Goal: Task Accomplishment & Management: Use online tool/utility

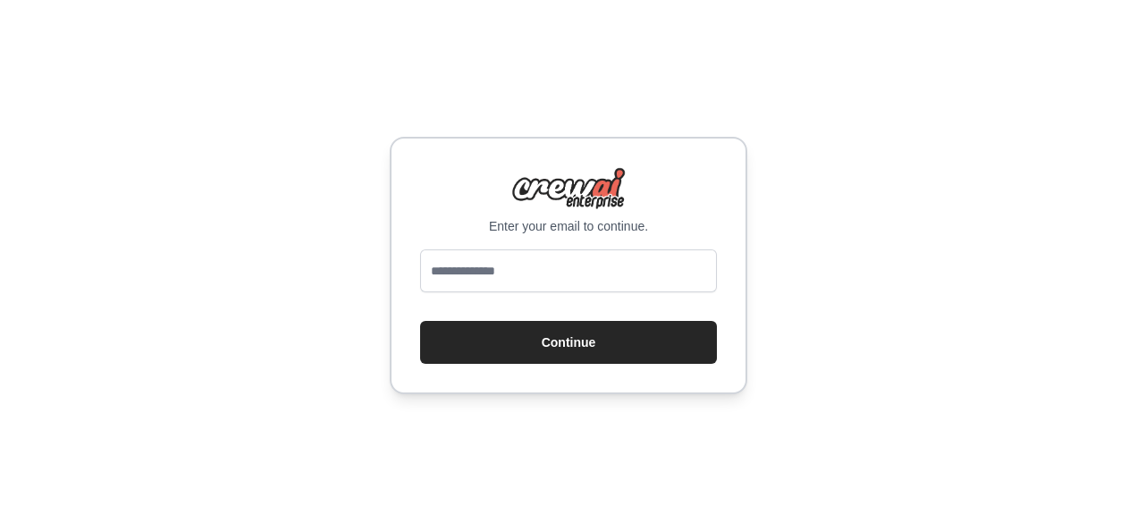
click at [579, 273] on input "email" at bounding box center [568, 270] width 297 height 43
drag, startPoint x: 585, startPoint y: 269, endPoint x: 359, endPoint y: 279, distance: 226.3
click at [359, 279] on div "**********" at bounding box center [568, 265] width 1137 height 531
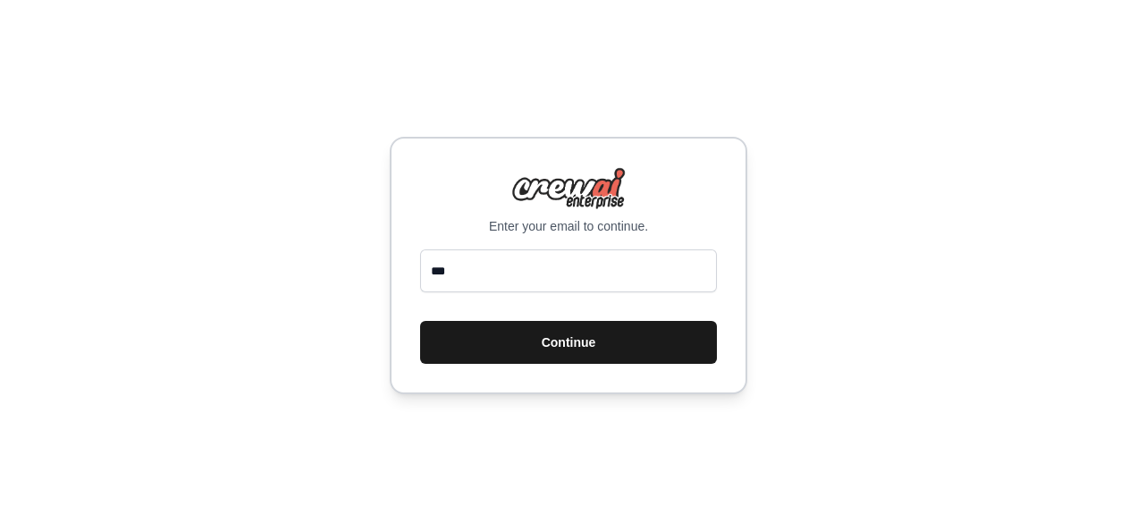
type input "**********"
click at [602, 341] on button "Continue" at bounding box center [568, 342] width 297 height 43
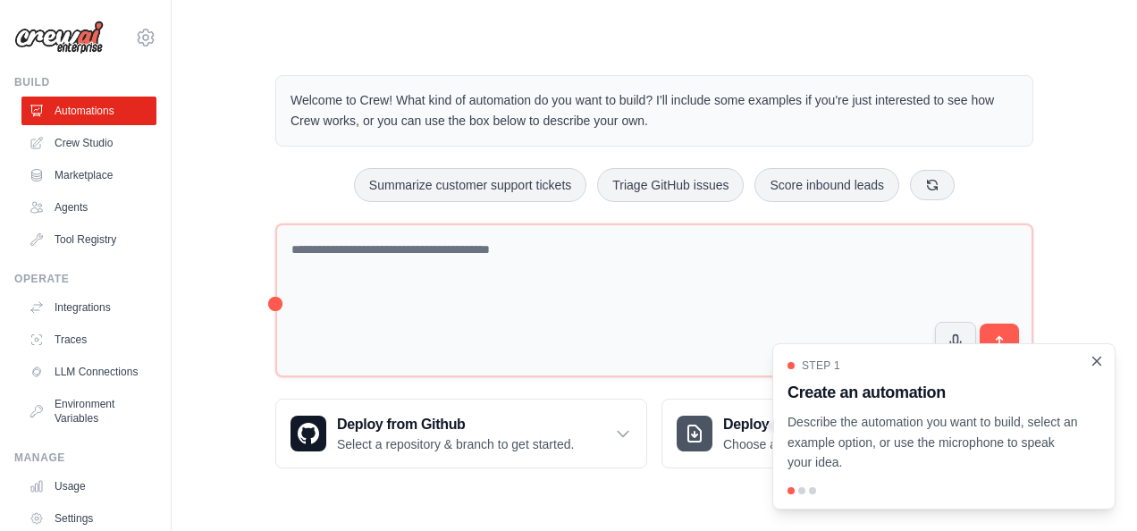
click at [1102, 365] on icon "Close walkthrough" at bounding box center [1096, 361] width 16 height 16
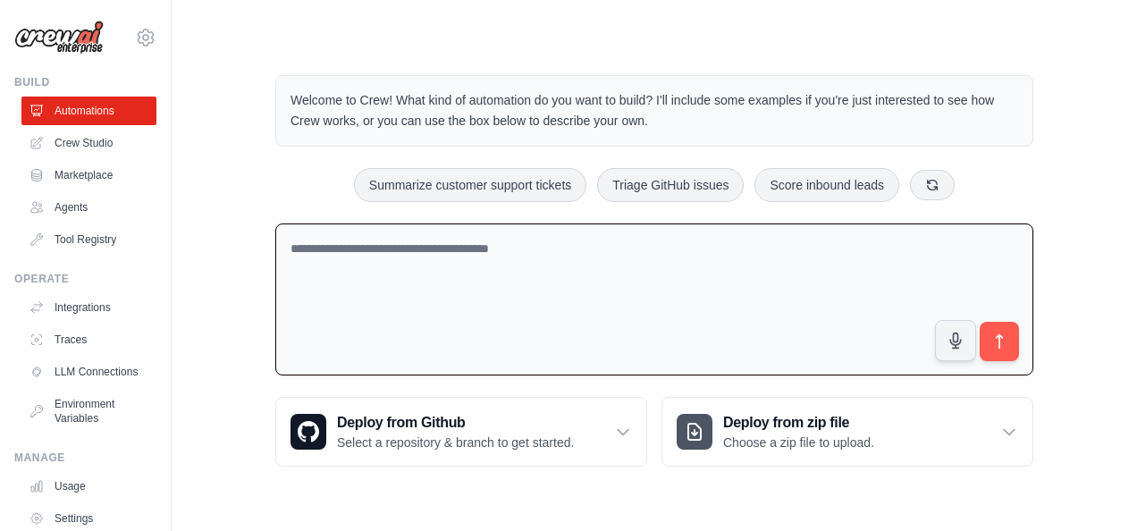
click at [461, 314] on textarea at bounding box center [654, 299] width 758 height 153
click at [500, 193] on button "Summarize customer support tickets" at bounding box center [470, 184] width 232 height 34
type textarea "**********"
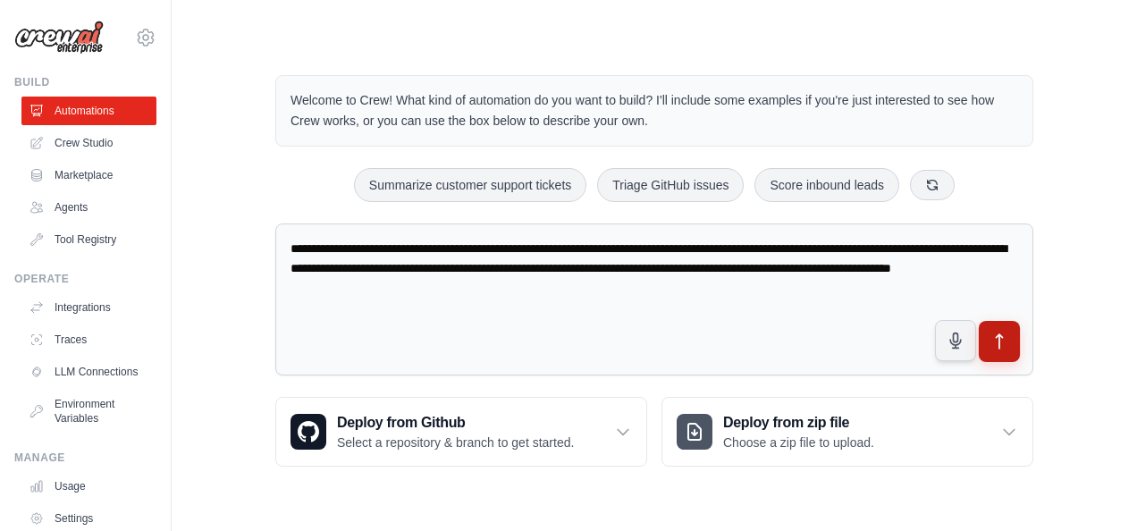
click at [990, 340] on icon "submit" at bounding box center [999, 341] width 19 height 19
click at [1010, 348] on button "submit" at bounding box center [998, 341] width 41 height 41
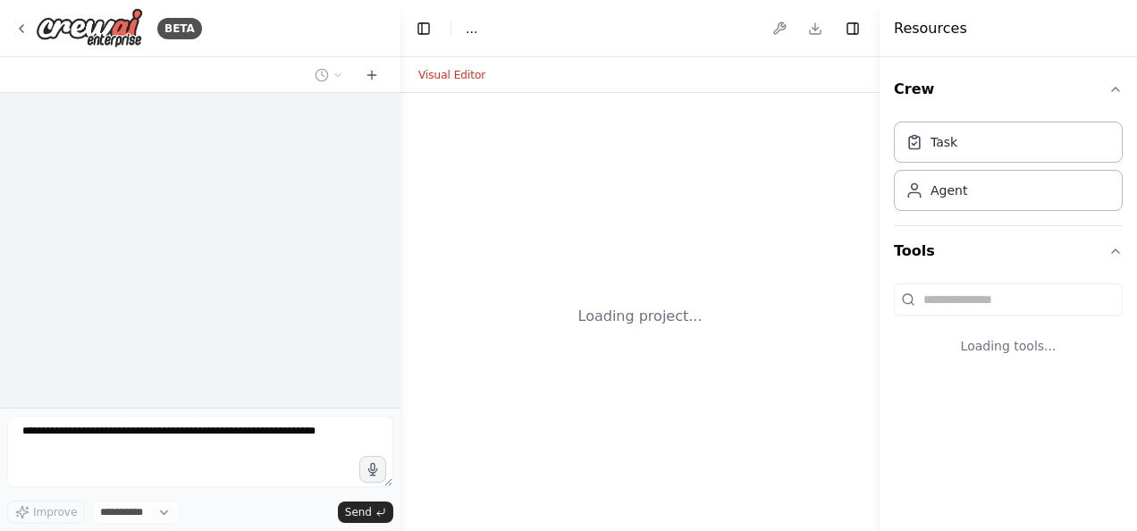
select select "****"
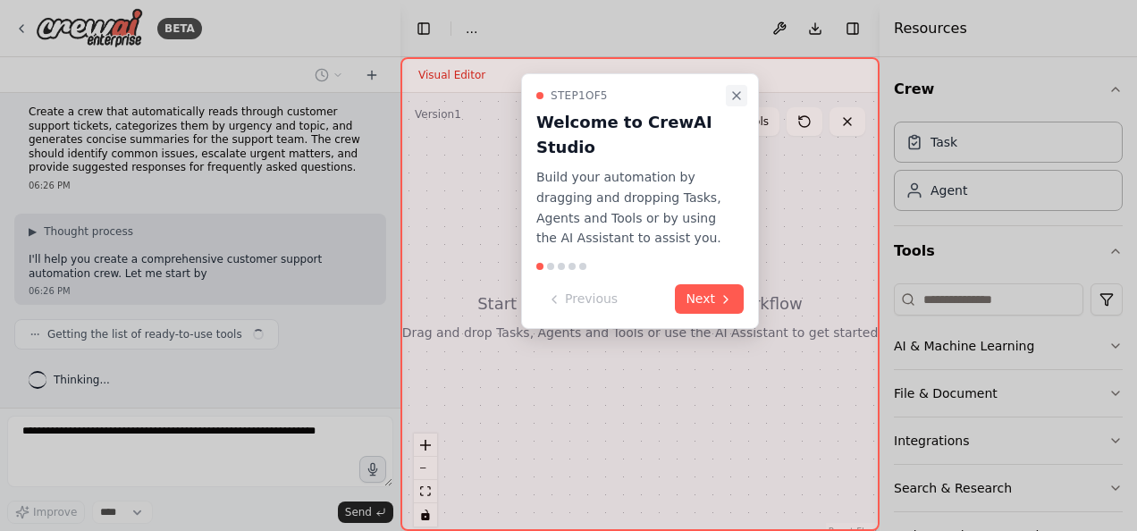
click at [737, 96] on icon "Close walkthrough" at bounding box center [736, 95] width 14 height 14
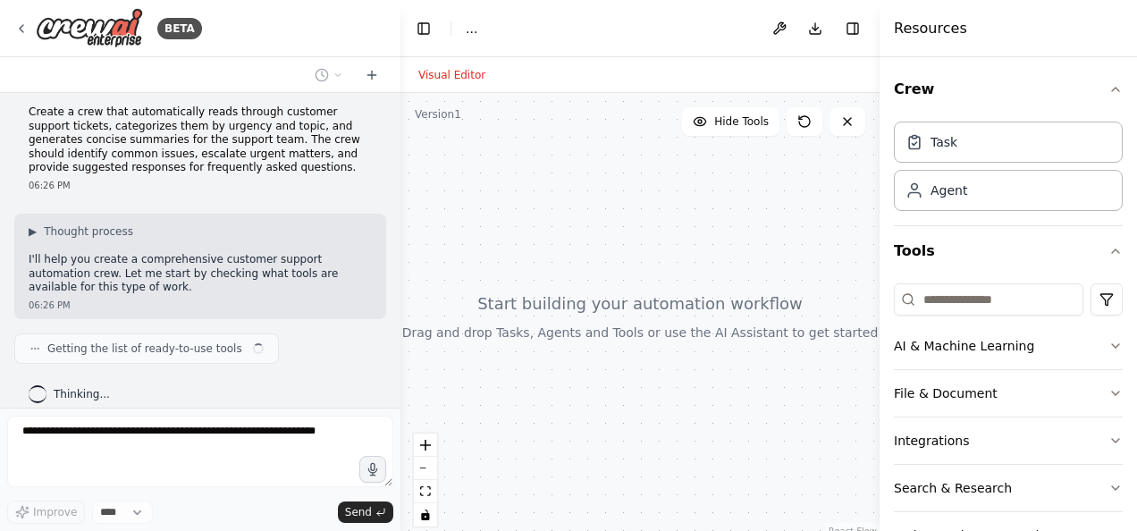
scroll to position [22, 0]
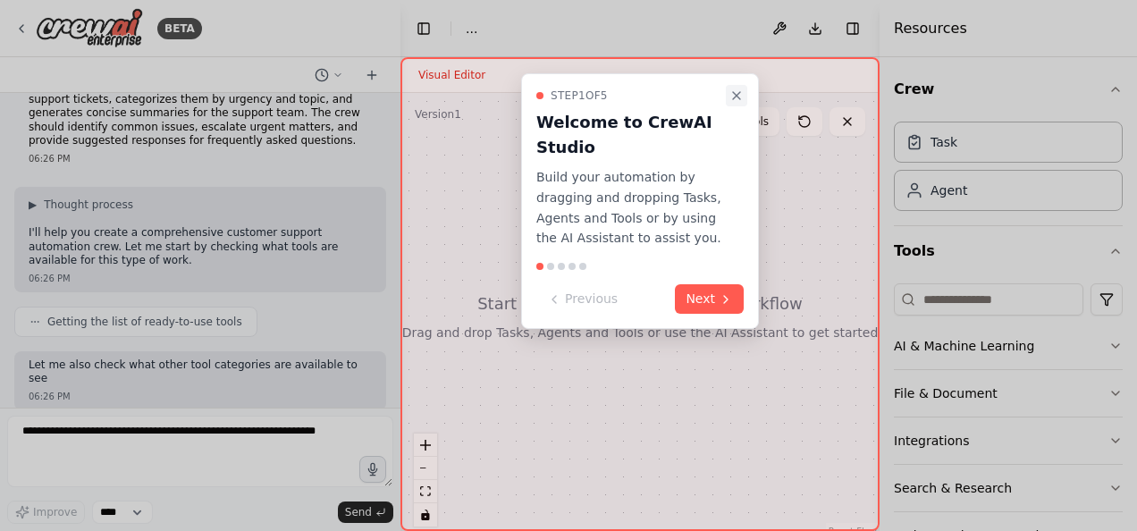
click at [733, 94] on icon "Close walkthrough" at bounding box center [736, 95] width 14 height 14
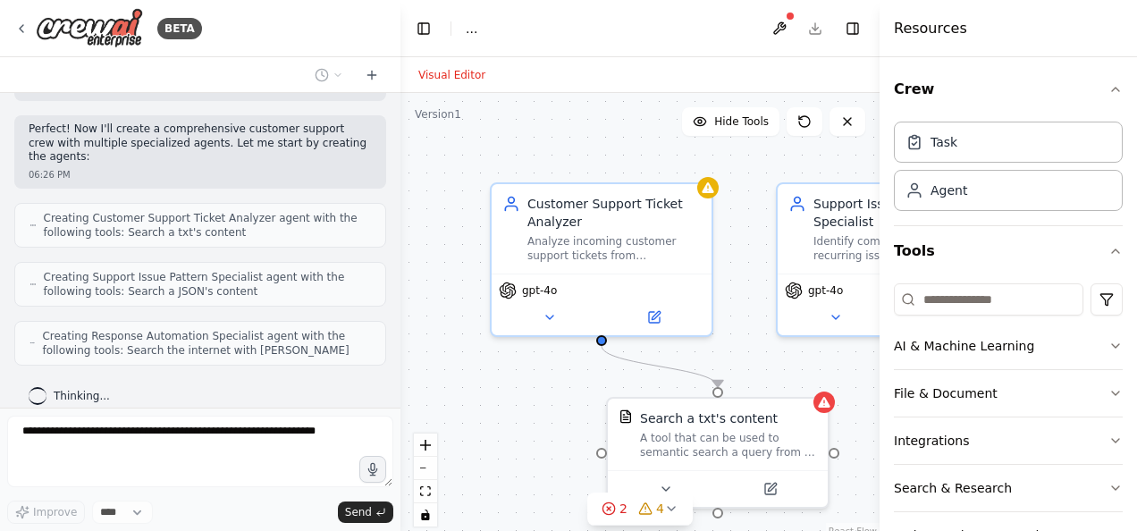
scroll to position [403, 0]
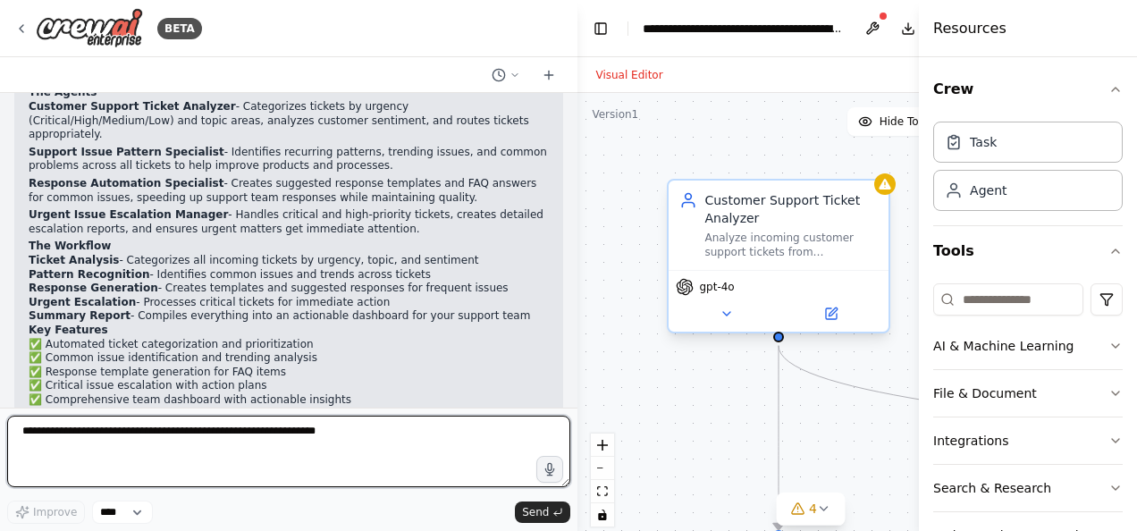
drag, startPoint x: 399, startPoint y: 216, endPoint x: 867, endPoint y: 251, distance: 468.6
click at [867, 251] on div "BETA Create a crew that automatically reads through customer support tickets, c…" at bounding box center [568, 265] width 1137 height 531
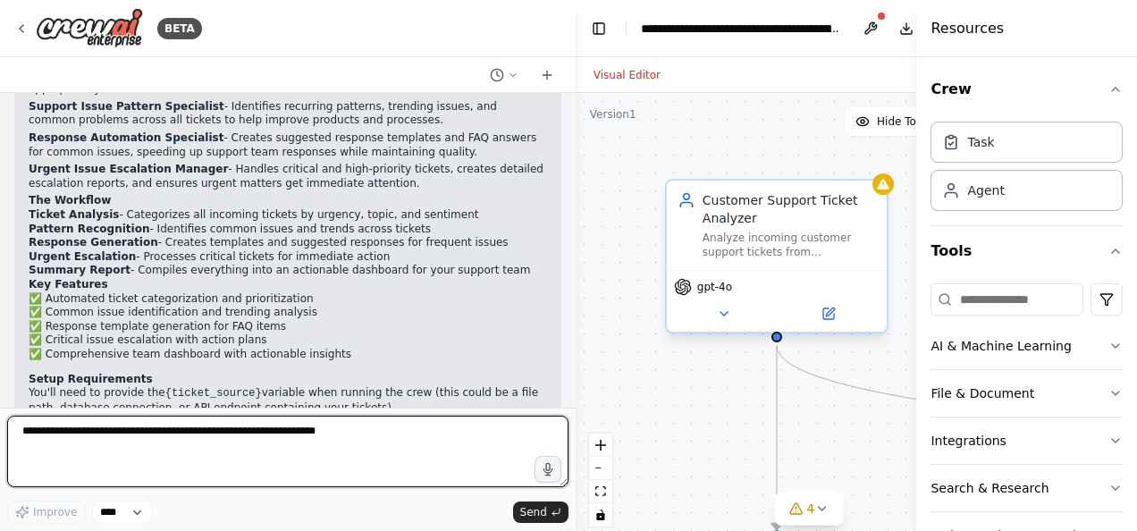
scroll to position [1883, 0]
drag, startPoint x: 577, startPoint y: 225, endPoint x: 776, endPoint y: 214, distance: 199.6
click at [776, 214] on div "BETA Create a crew that automatically reads through customer support tickets, c…" at bounding box center [568, 265] width 1137 height 531
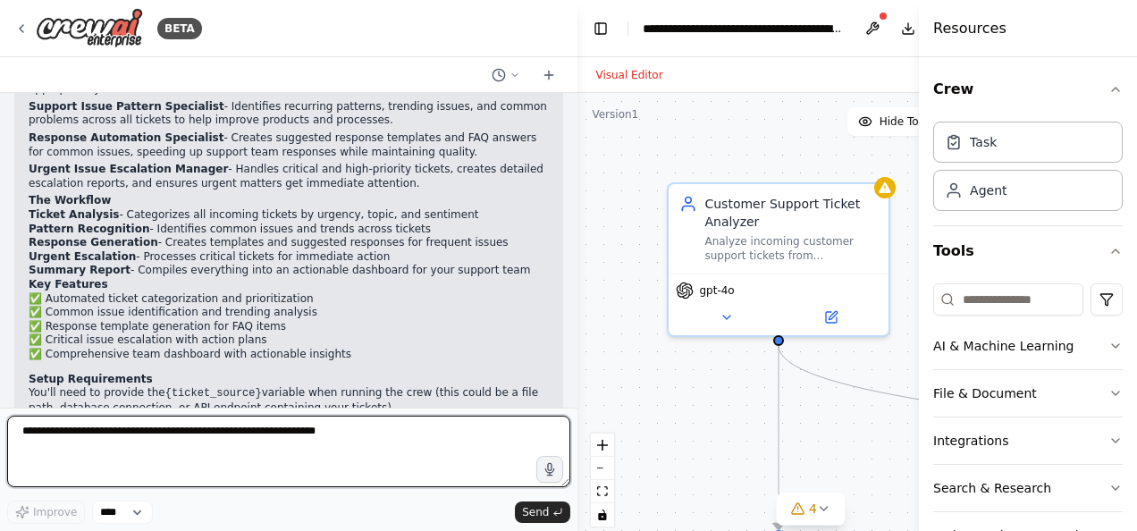
click at [268, 445] on textarea at bounding box center [288, 450] width 563 height 71
type textarea "**********"
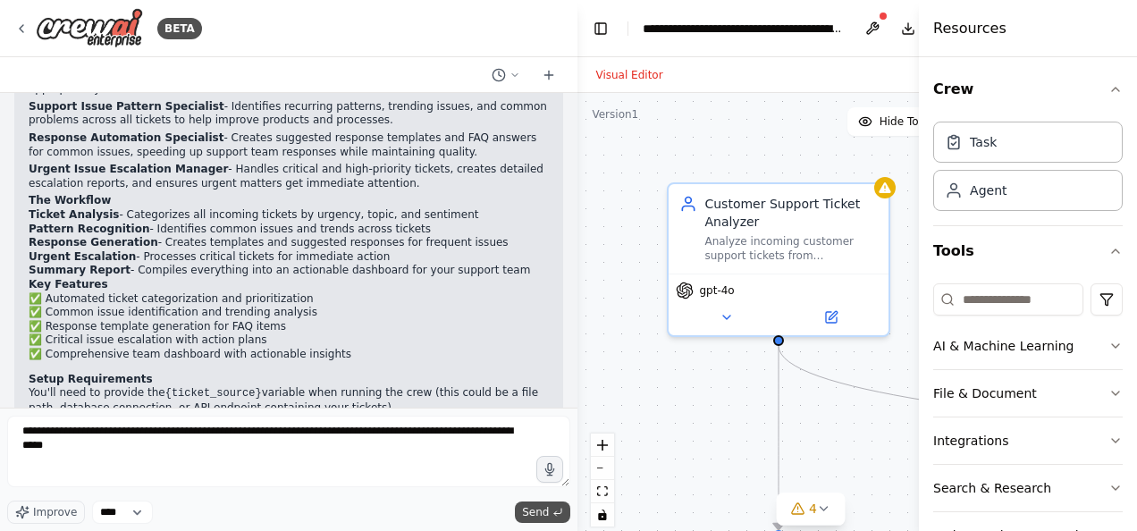
click at [538, 511] on span "Send" at bounding box center [535, 512] width 27 height 14
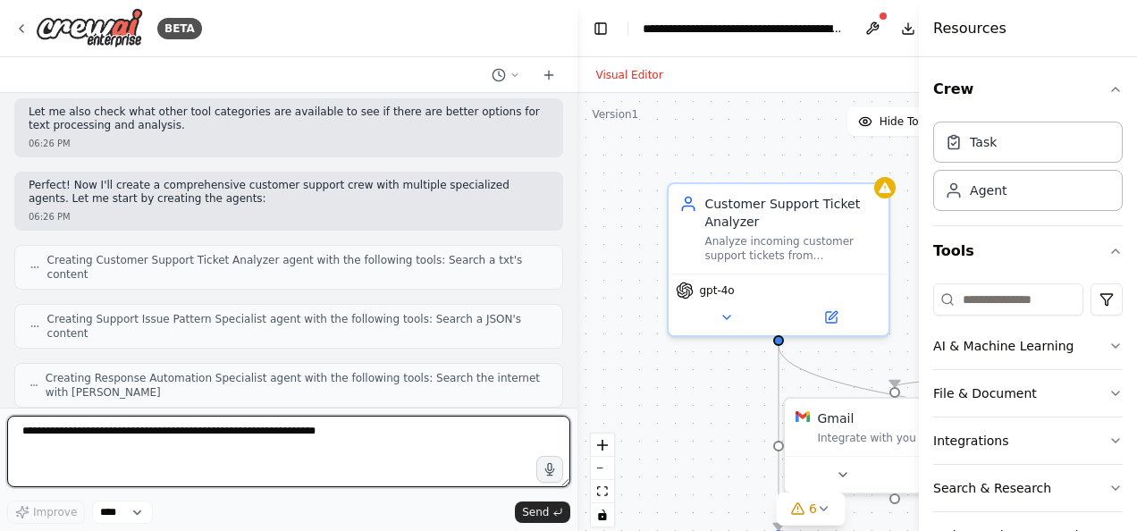
scroll to position [0, 0]
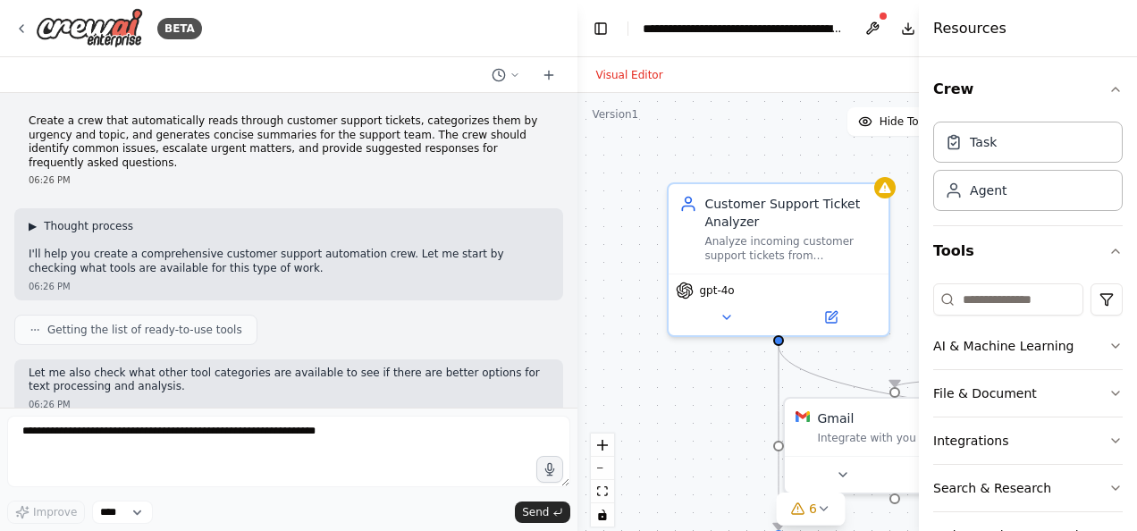
click at [82, 219] on span "Thought process" at bounding box center [88, 226] width 89 height 14
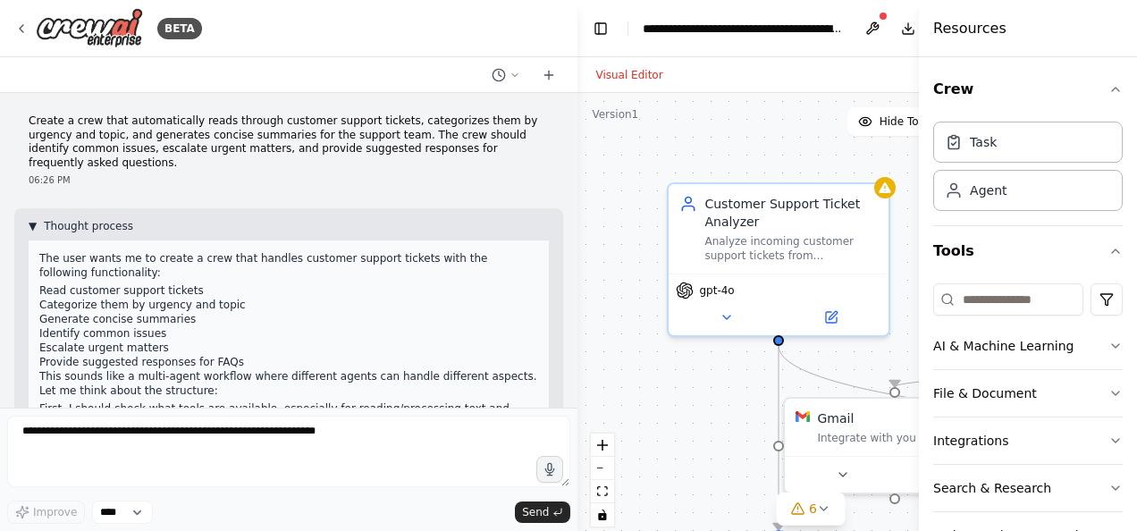
click at [82, 219] on span "Thought process" at bounding box center [88, 226] width 89 height 14
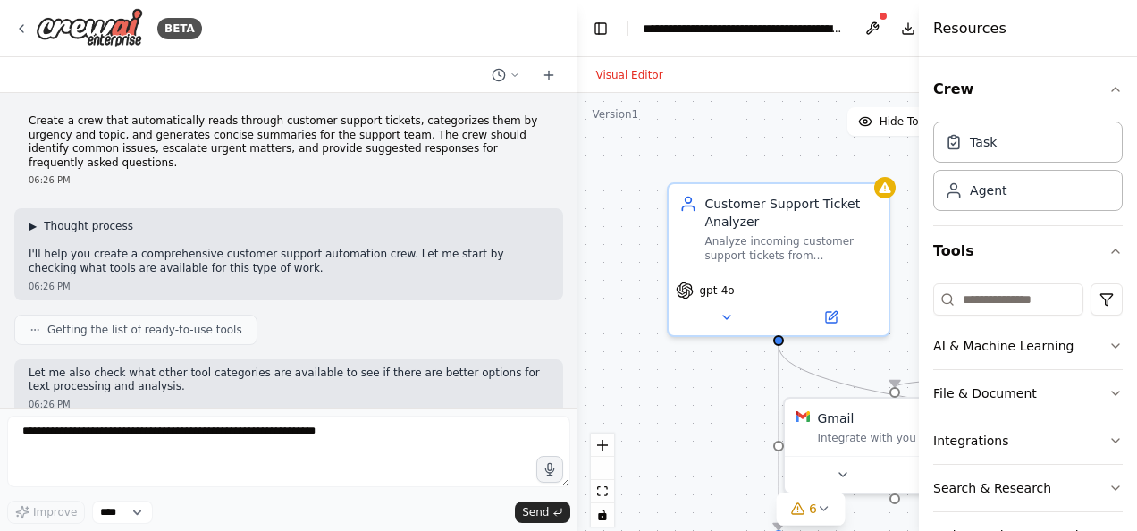
click at [82, 219] on span "Thought process" at bounding box center [88, 226] width 89 height 14
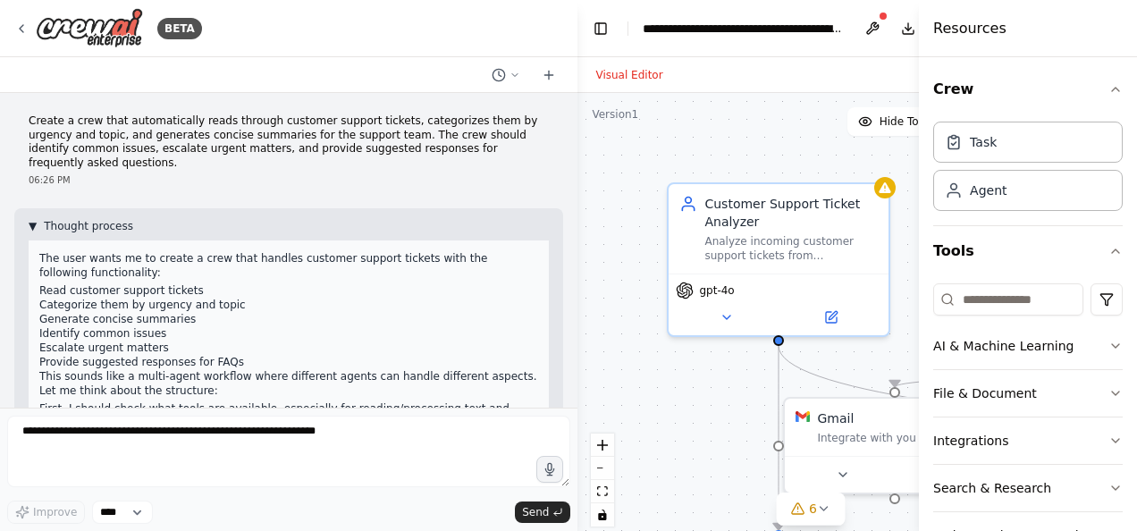
click at [82, 219] on span "Thought process" at bounding box center [88, 226] width 89 height 14
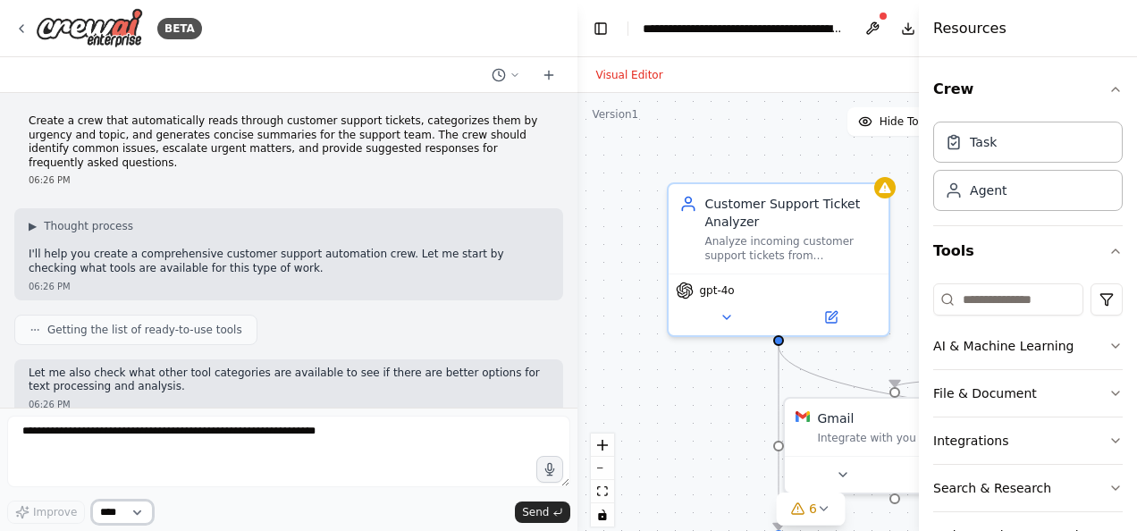
click at [139, 512] on select "****" at bounding box center [122, 511] width 61 height 23
click at [284, 500] on div "Improve **** Send" at bounding box center [288, 469] width 563 height 108
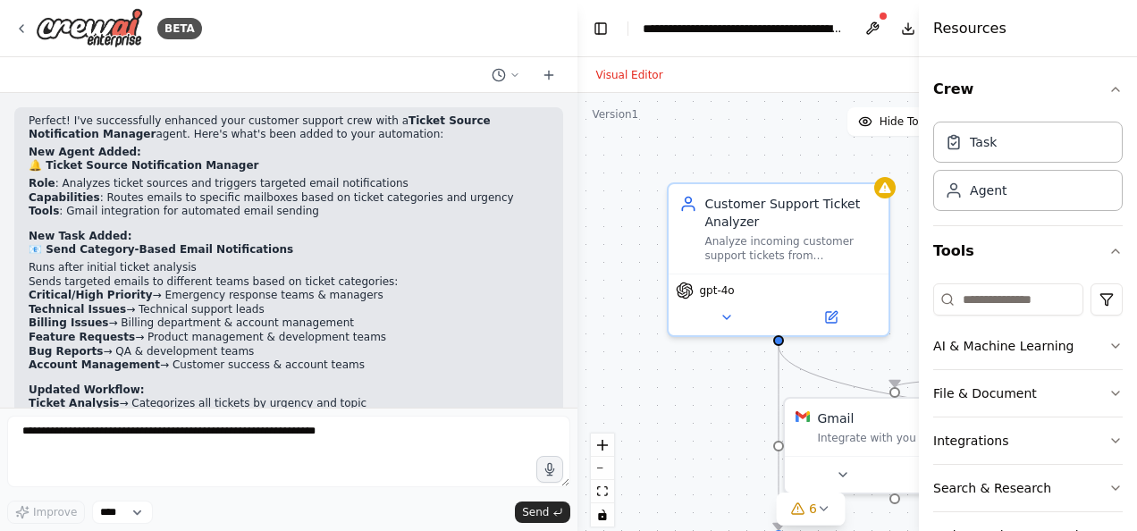
scroll to position [3227, 0]
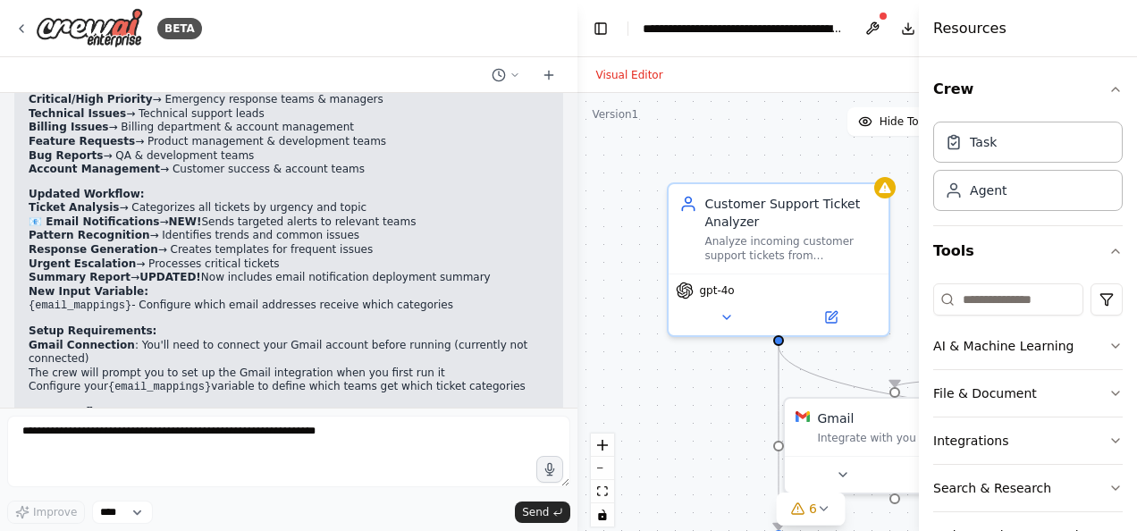
click at [452, 486] on p "Your enhanced crew now provides proactive team notifications alongside the exis…" at bounding box center [289, 500] width 520 height 28
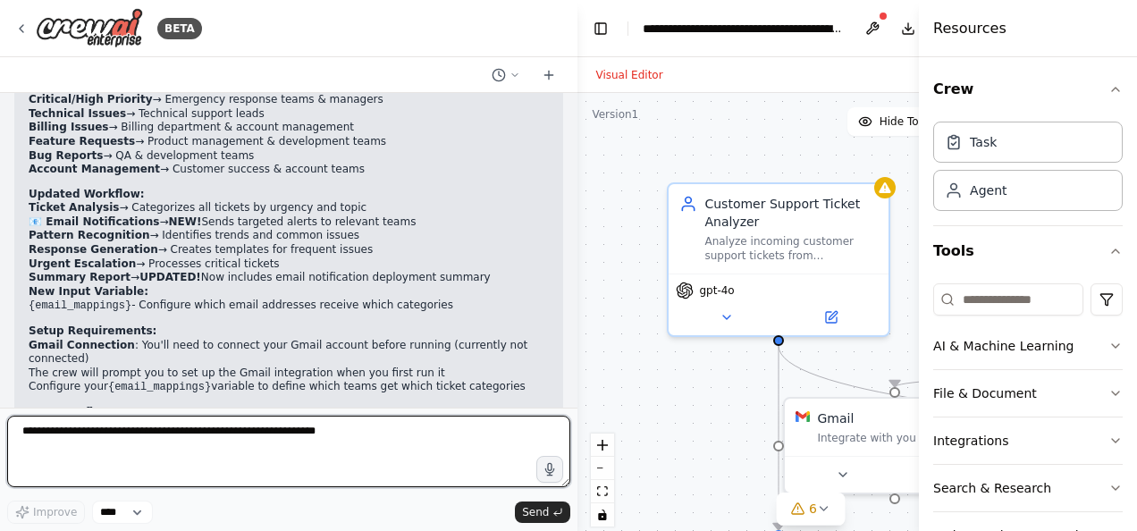
click at [329, 436] on textarea at bounding box center [288, 450] width 563 height 71
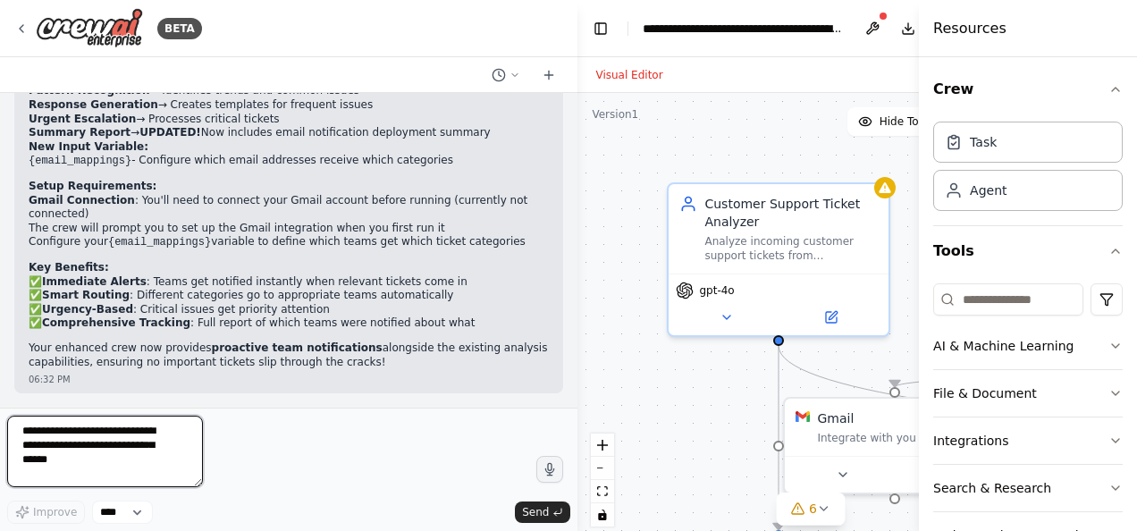
scroll to position [2640, 0]
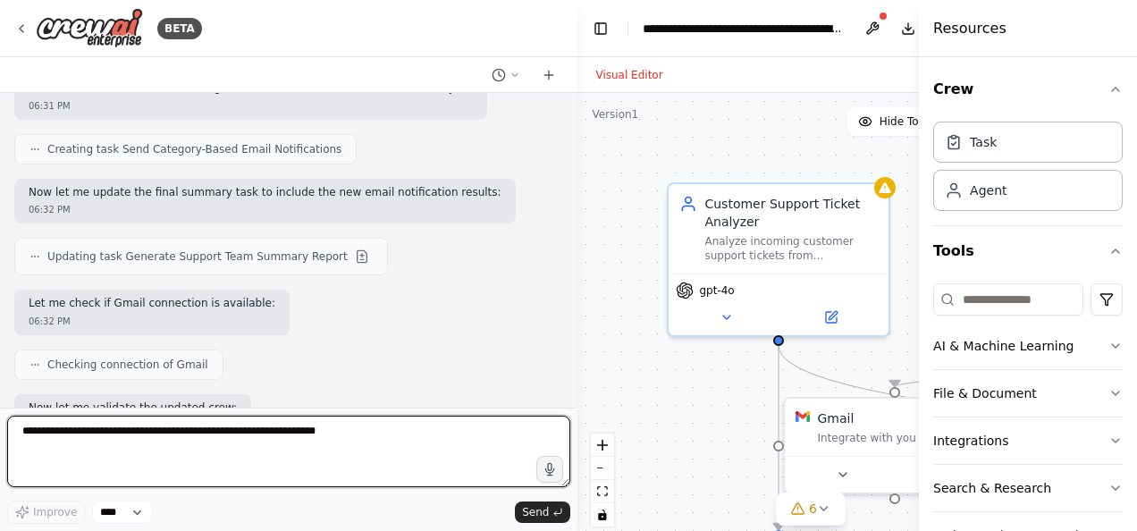
drag, startPoint x: 577, startPoint y: 244, endPoint x: 1136, endPoint y: 195, distance: 560.6
click at [1136, 195] on div "BETA Create a crew that automatically reads through customer support tickets, c…" at bounding box center [568, 265] width 1137 height 531
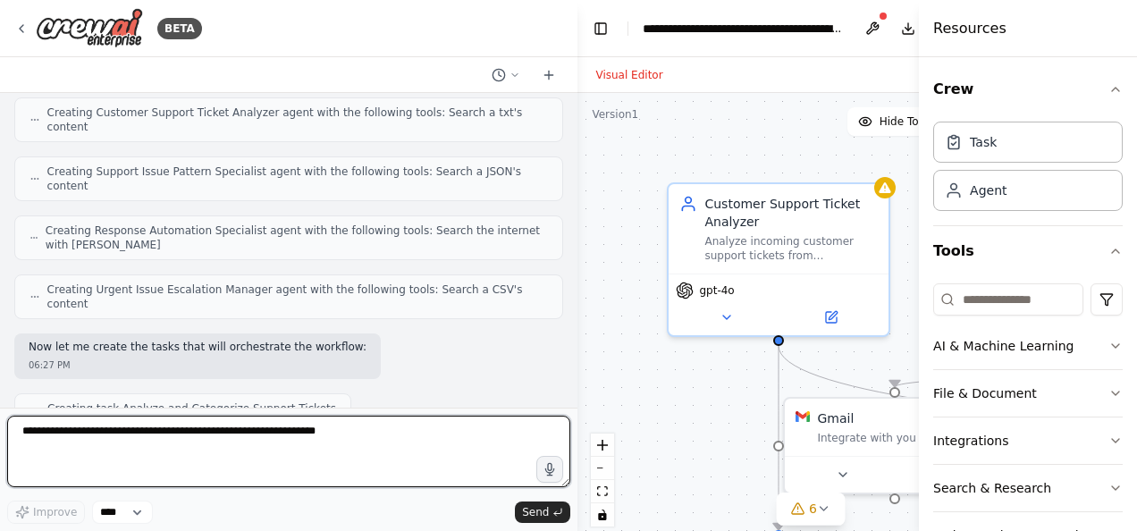
scroll to position [0, 0]
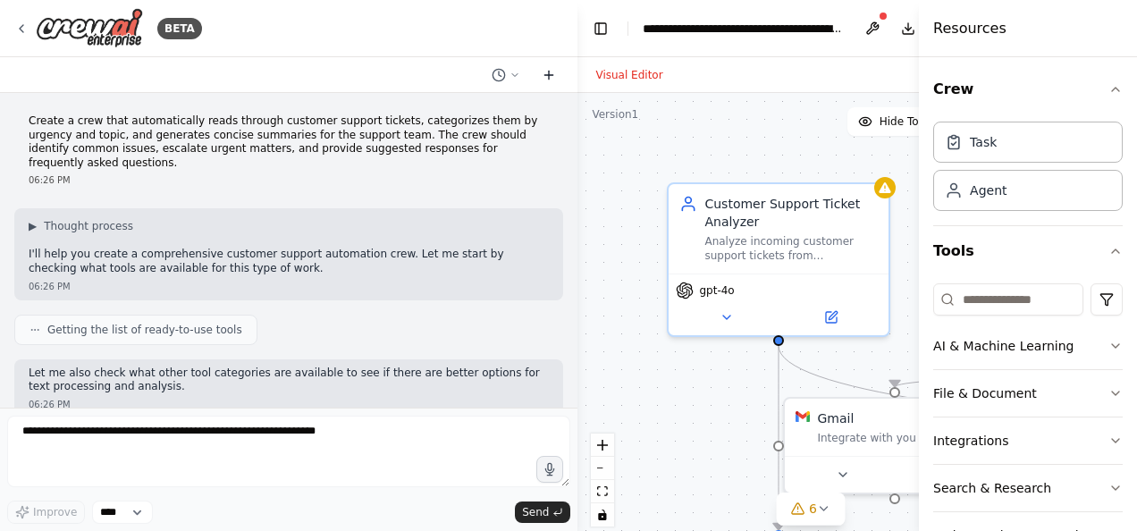
click at [545, 77] on icon at bounding box center [548, 75] width 14 height 14
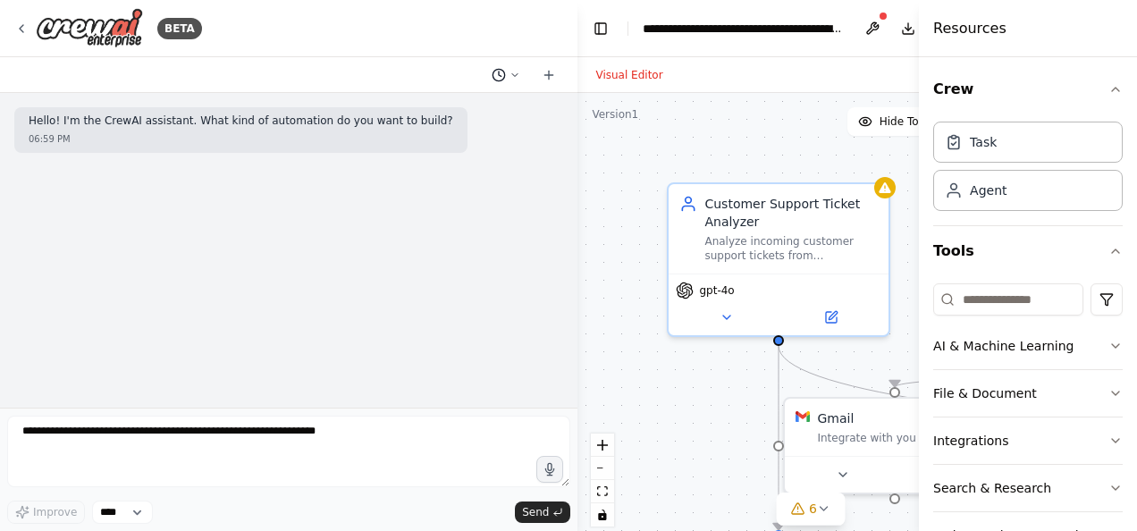
click at [516, 79] on icon at bounding box center [514, 75] width 11 height 11
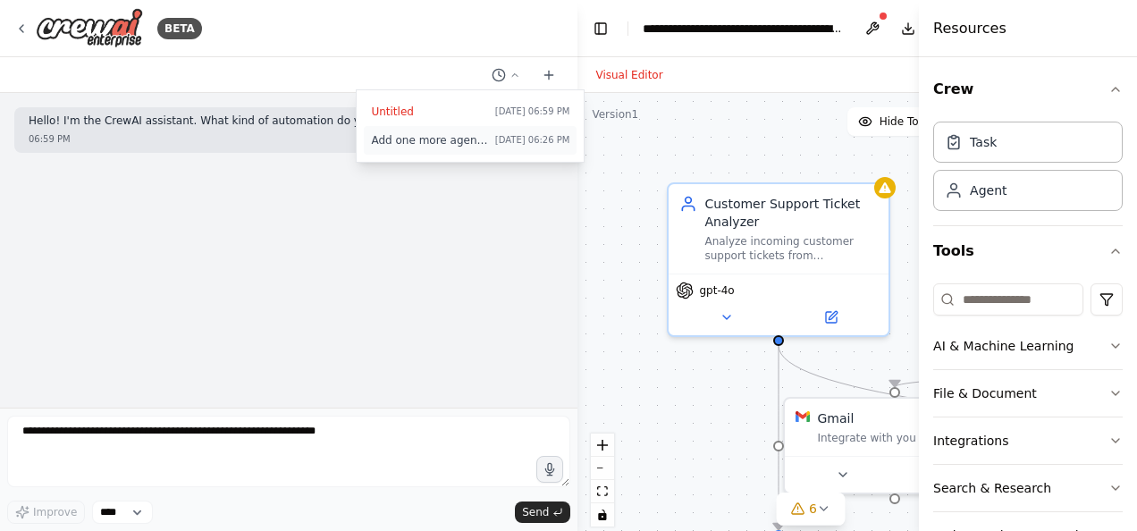
click at [425, 136] on span "Add one more agent for ticket source analysing and trigger email to specific ma…" at bounding box center [429, 140] width 116 height 14
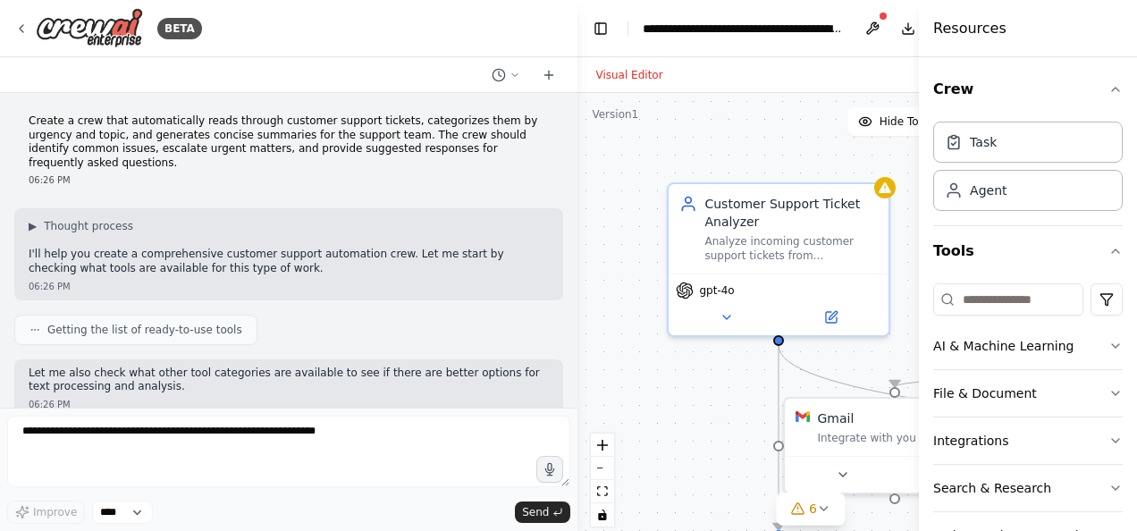
scroll to position [3227, 0]
